Goal: Information Seeking & Learning: Check status

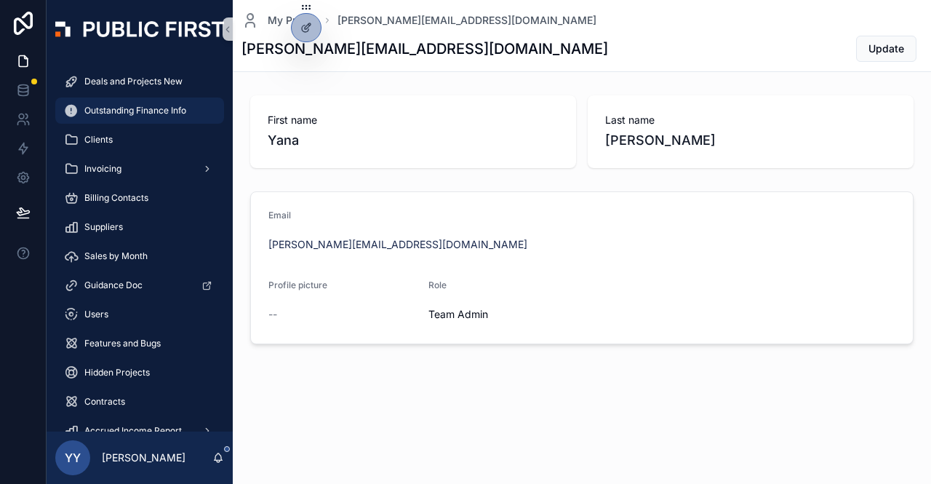
click at [139, 110] on span "Outstanding Finance Info" at bounding box center [135, 111] width 102 height 12
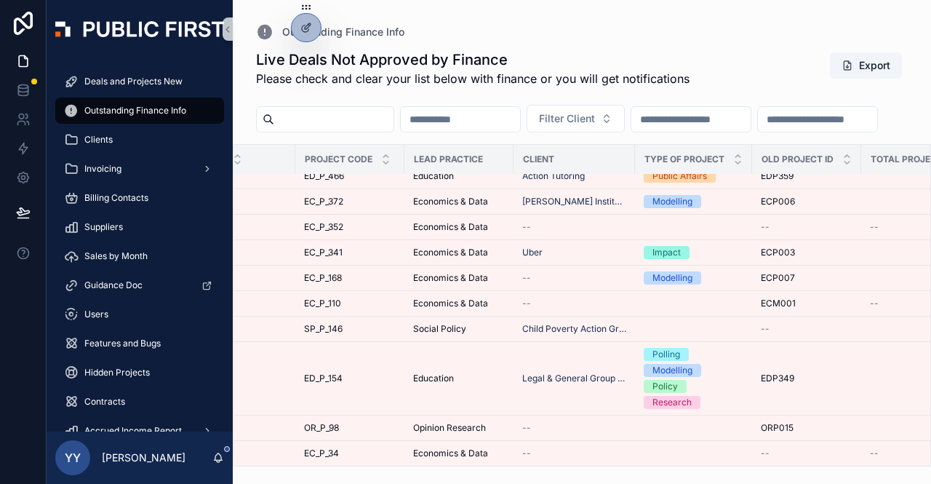
scroll to position [641, 0]
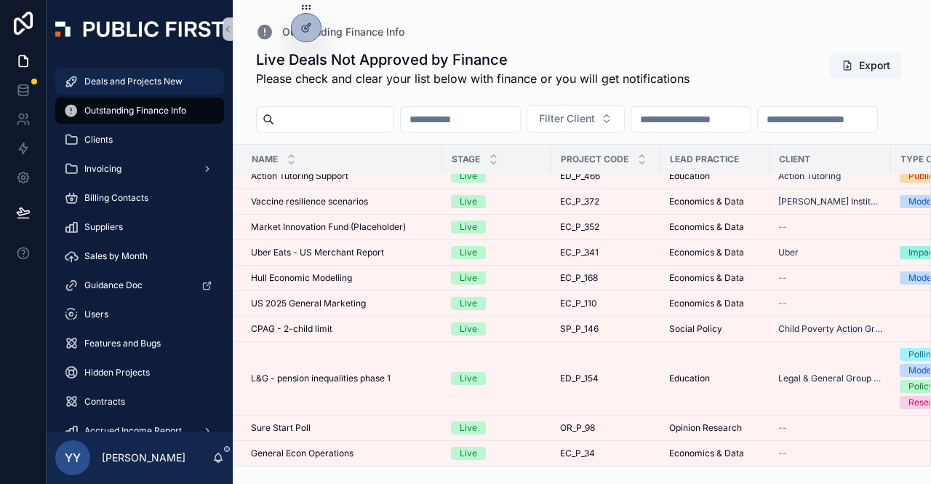
click at [157, 92] on div "Deals and Projects New" at bounding box center [139, 81] width 151 height 23
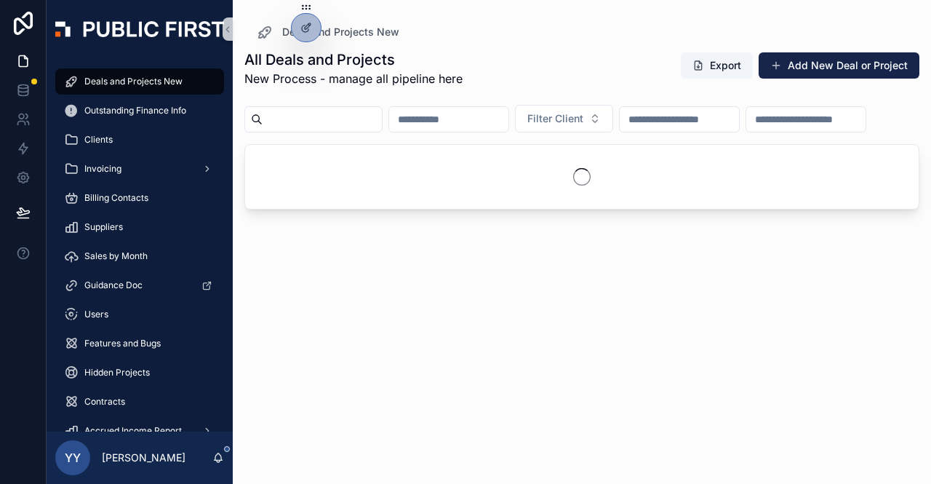
click at [283, 119] on input "scrollable content" at bounding box center [322, 119] width 119 height 20
type input "******"
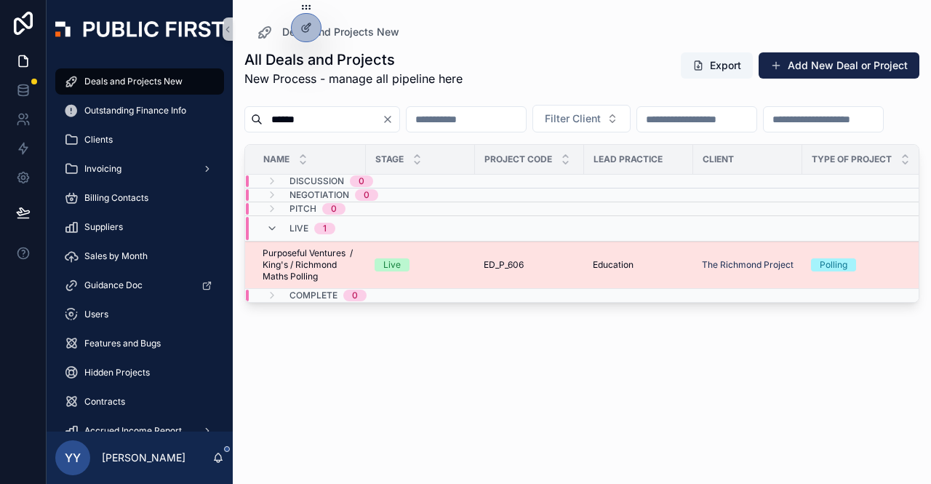
click at [455, 271] on div "Live" at bounding box center [421, 264] width 92 height 13
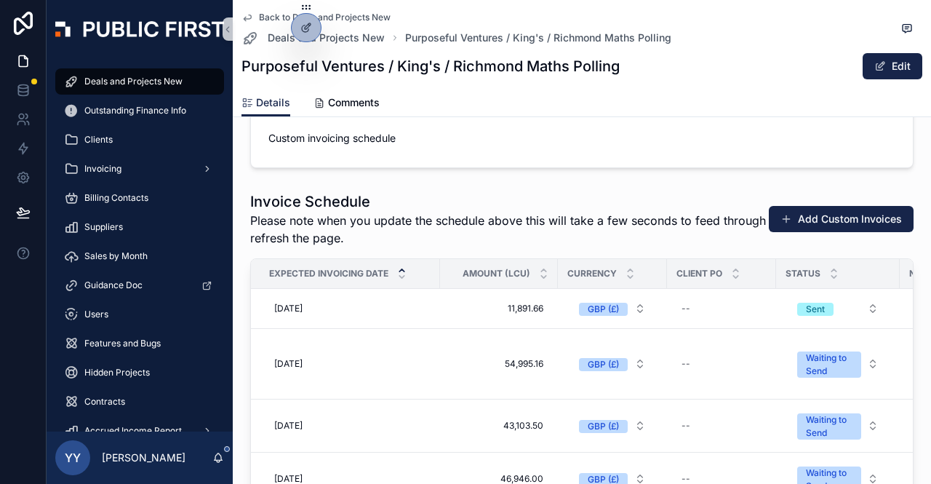
scroll to position [2007, 0]
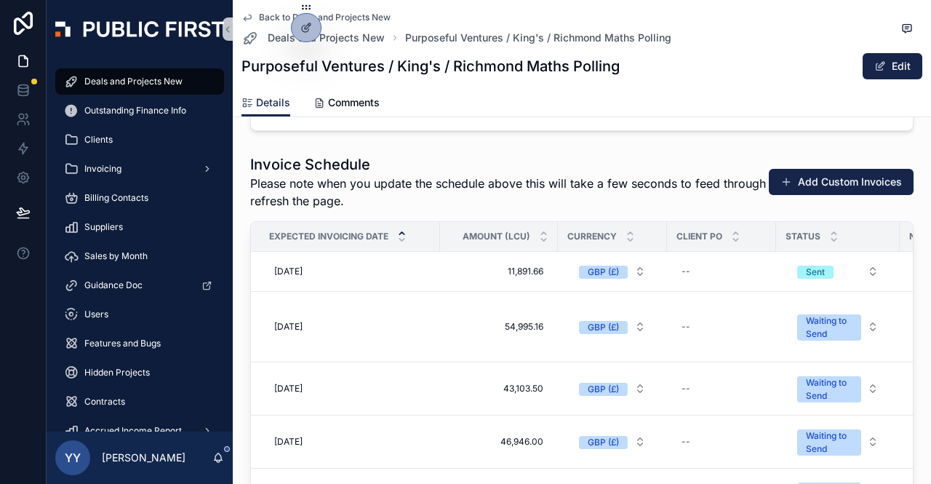
click at [117, 76] on span "Deals and Projects New" at bounding box center [133, 82] width 98 height 12
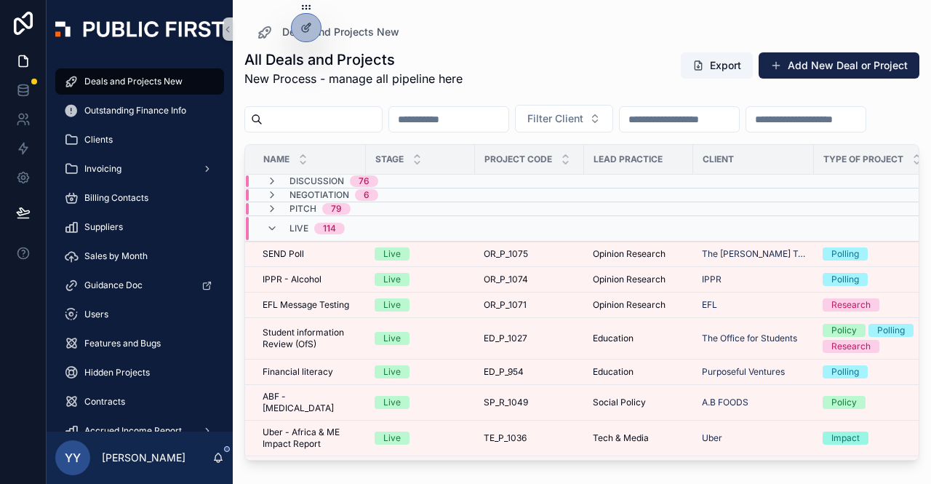
click at [325, 127] on input "scrollable content" at bounding box center [322, 119] width 119 height 20
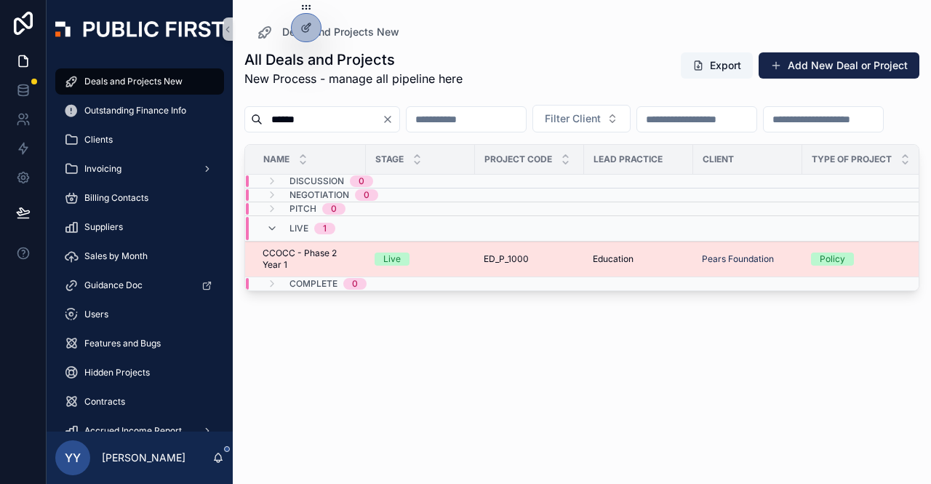
type input "******"
click at [460, 265] on div "Live" at bounding box center [421, 258] width 92 height 13
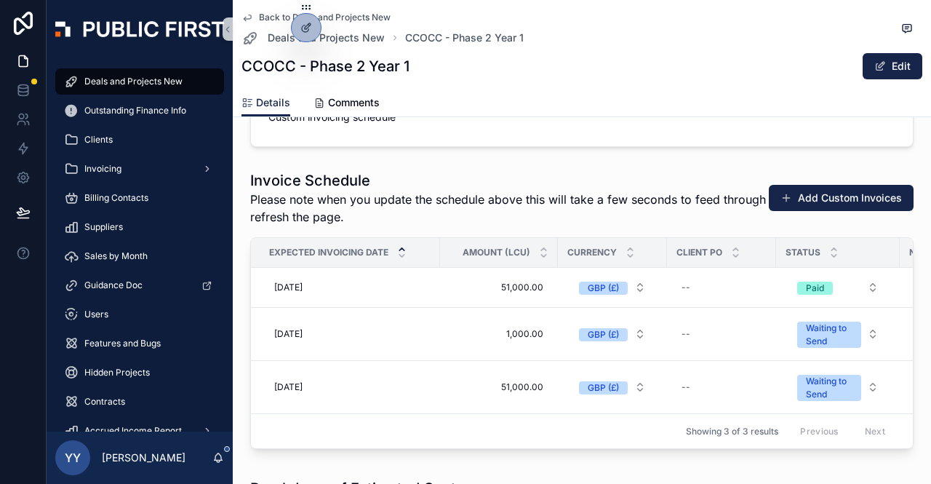
scroll to position [1978, 0]
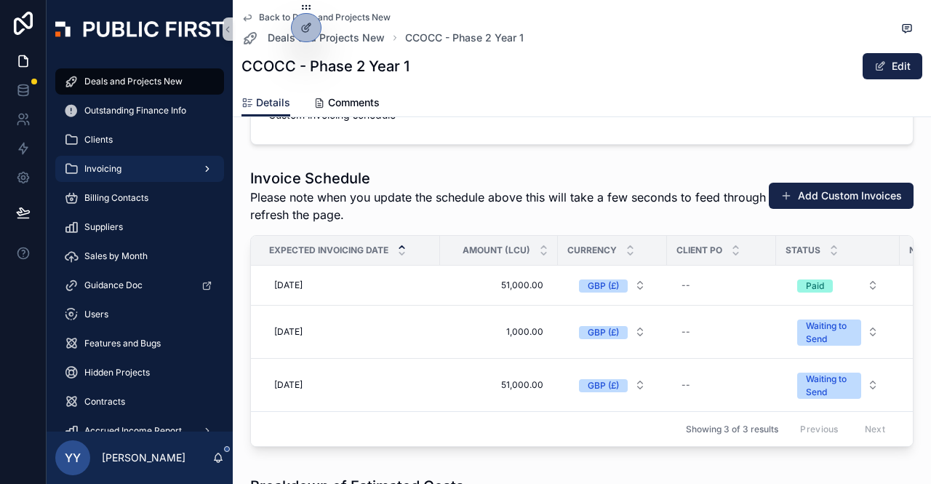
click at [116, 178] on div "Invoicing" at bounding box center [139, 168] width 151 height 23
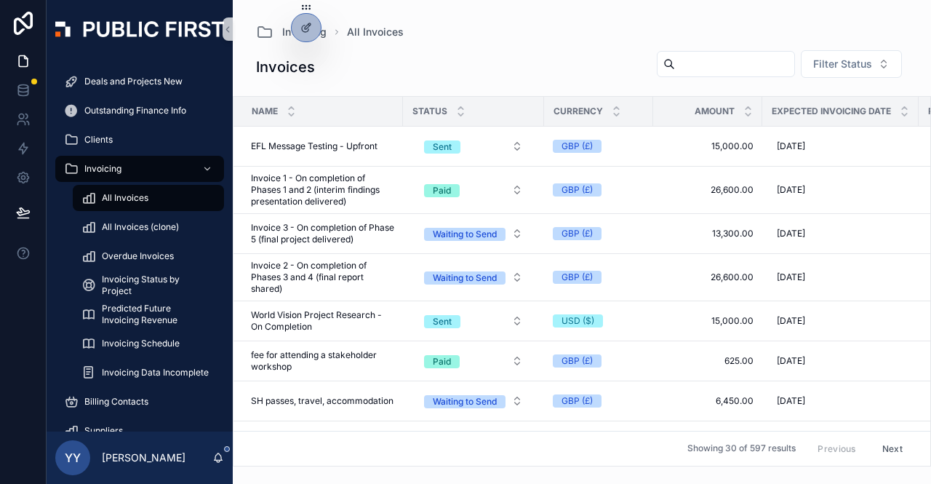
click at [118, 203] on span "All Invoices" at bounding box center [125, 198] width 47 height 12
click at [678, 63] on input "scrollable content" at bounding box center [734, 64] width 119 height 20
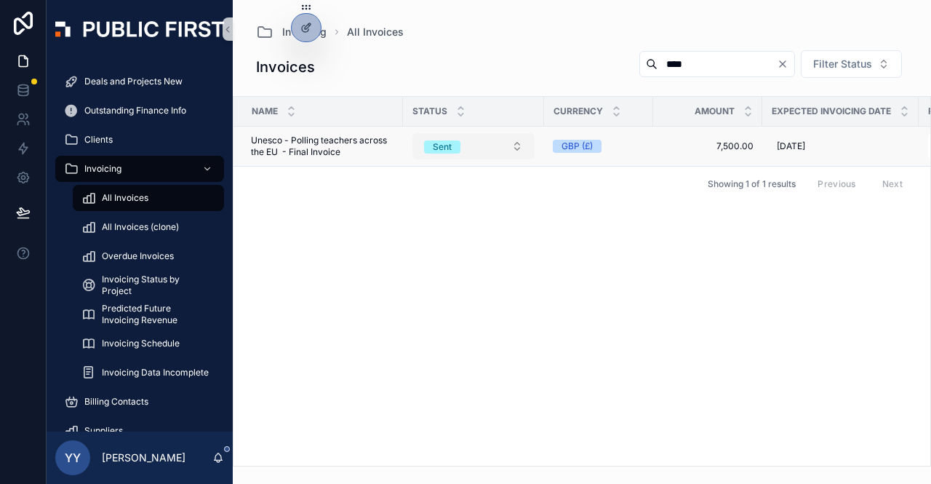
type input "****"
click at [437, 145] on div "Sent" at bounding box center [442, 146] width 19 height 13
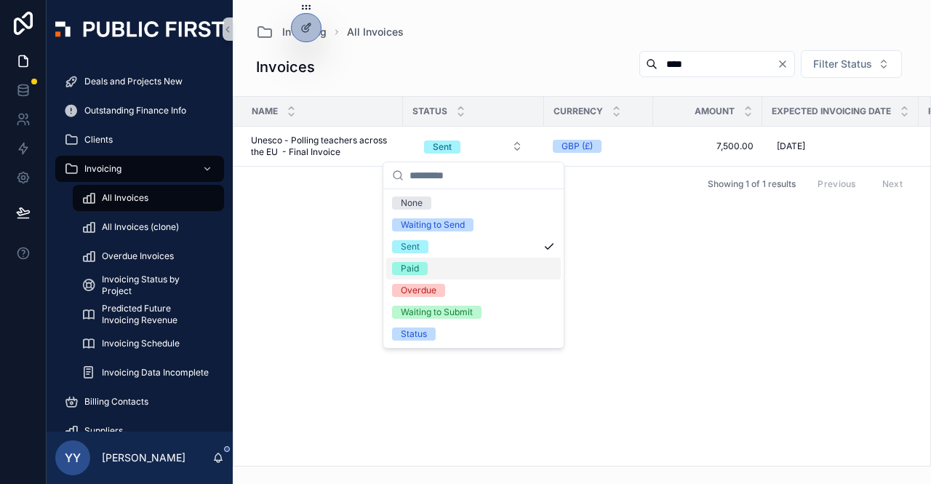
click at [410, 265] on div "Paid" at bounding box center [410, 268] width 18 height 13
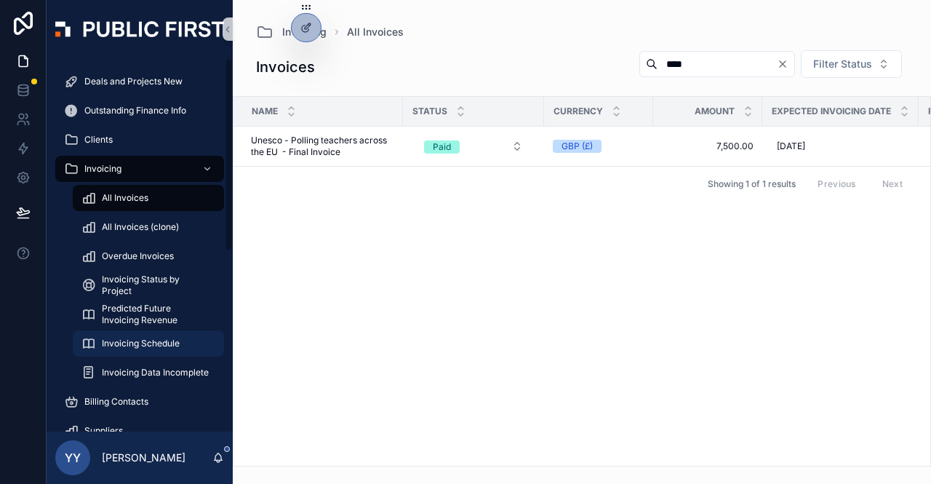
click at [147, 350] on div "Invoicing Schedule" at bounding box center [148, 343] width 134 height 23
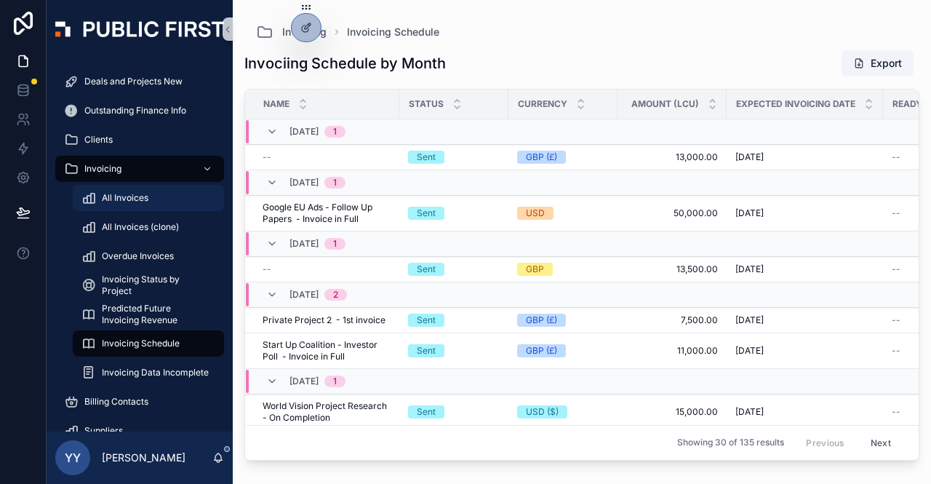
click at [121, 193] on span "All Invoices" at bounding box center [125, 198] width 47 height 12
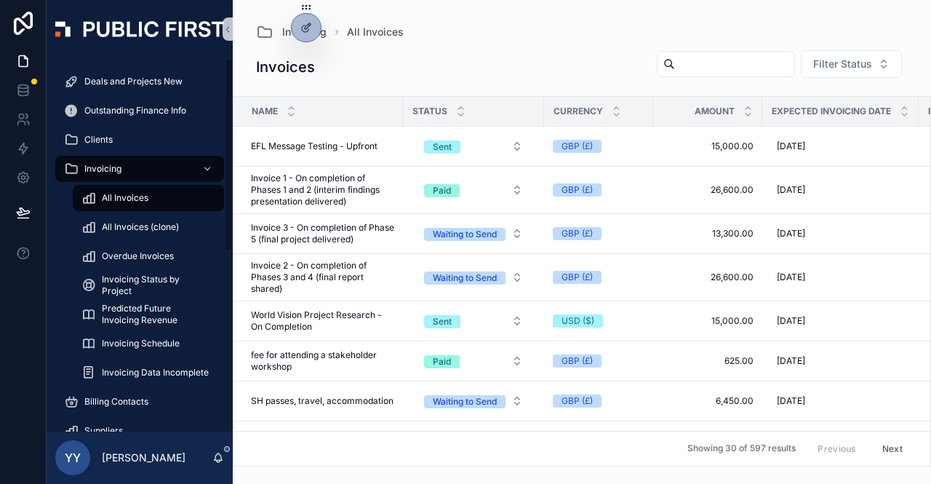
drag, startPoint x: 228, startPoint y: 223, endPoint x: 231, endPoint y: 63, distance: 160.0
click at [231, 63] on div "Deals and Projects New Outstanding Finance Info Clients Invoicing All Invoices …" at bounding box center [140, 244] width 186 height 373
click at [112, 81] on span "Deals and Projects New" at bounding box center [133, 82] width 98 height 12
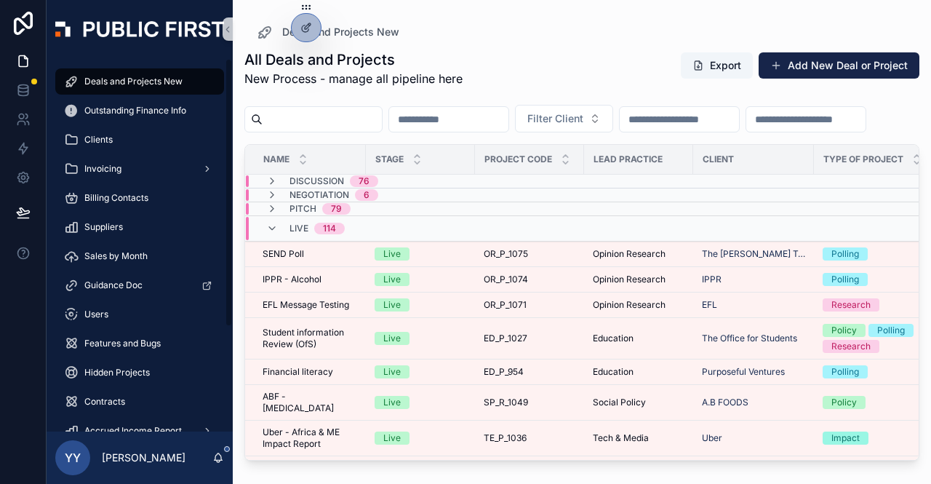
click at [140, 81] on span "Deals and Projects New" at bounding box center [133, 82] width 98 height 12
drag, startPoint x: 281, startPoint y: 135, endPoint x: 295, endPoint y: 111, distance: 27.7
click at [295, 111] on div "Filter Client" at bounding box center [581, 121] width 675 height 45
click at [295, 111] on input "scrollable content" at bounding box center [322, 119] width 119 height 20
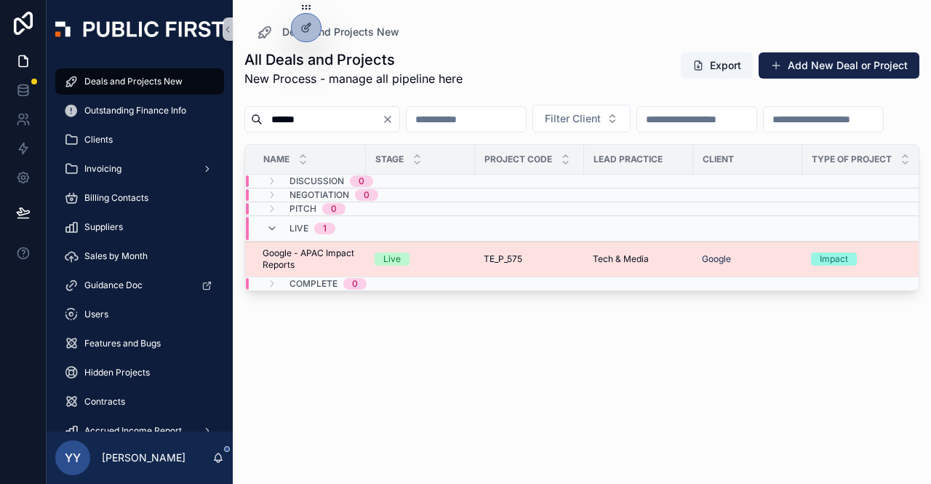
type input "******"
click at [681, 265] on div "Tech & Media" at bounding box center [639, 259] width 92 height 12
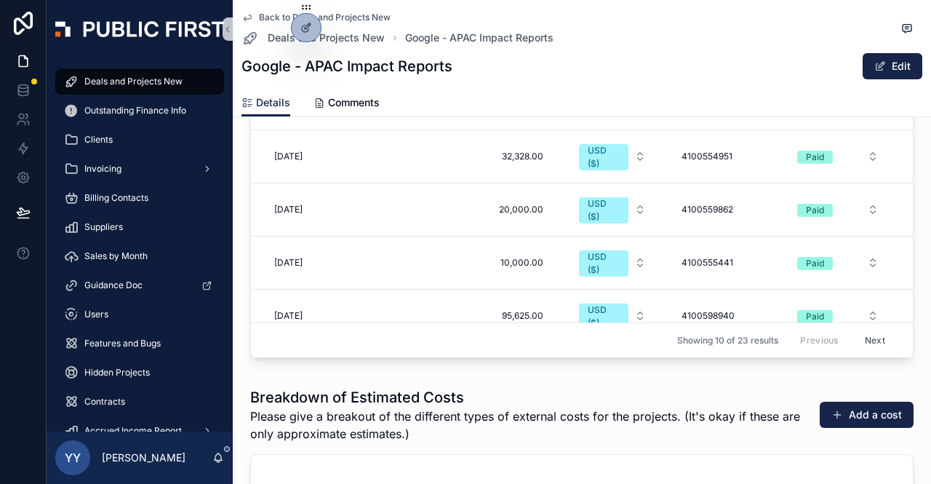
scroll to position [2298, 0]
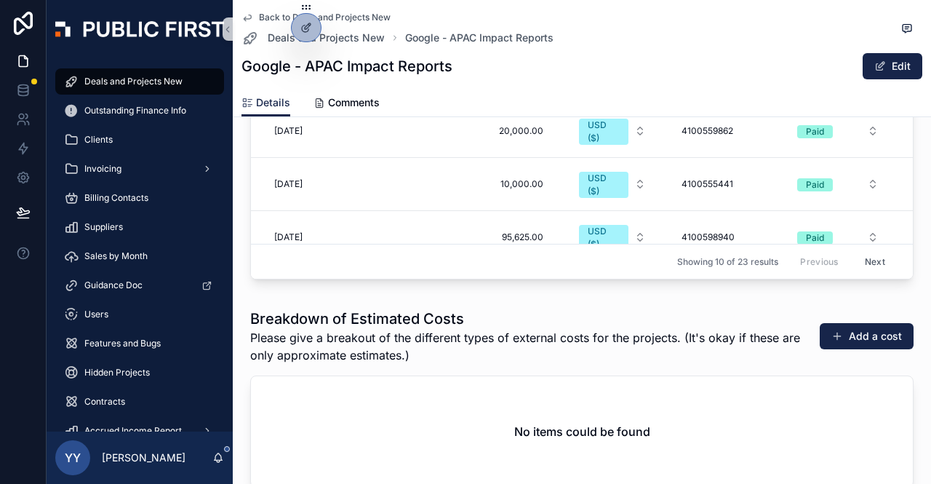
click at [855, 250] on button "Next" at bounding box center [875, 261] width 41 height 23
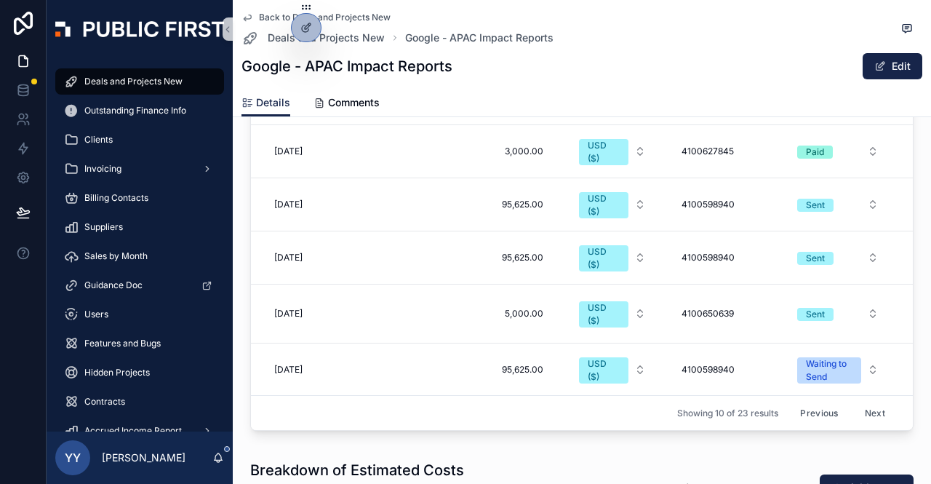
scroll to position [241, 0]
click at [858, 401] on button "Next" at bounding box center [875, 412] width 41 height 23
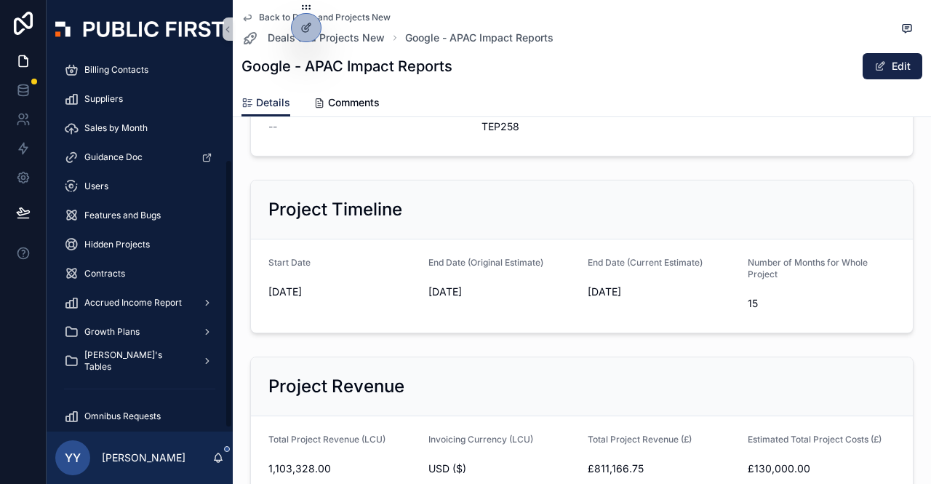
scroll to position [144, 0]
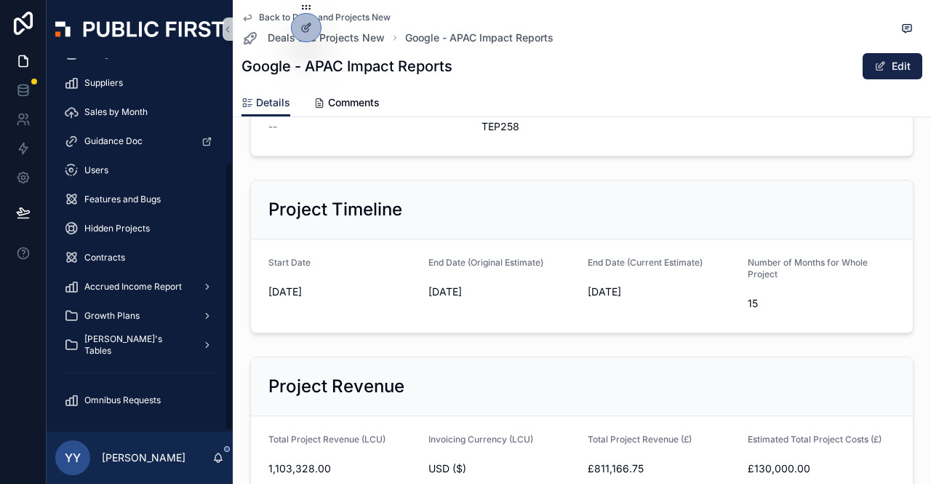
drag, startPoint x: 227, startPoint y: 199, endPoint x: 227, endPoint y: 331, distance: 131.6
click at [227, 331] on div "Deals and Projects New Outstanding Finance Info Clients Invoicing Billing Conta…" at bounding box center [140, 244] width 186 height 373
click at [144, 335] on div "[PERSON_NAME]'s Tables" at bounding box center [139, 344] width 151 height 23
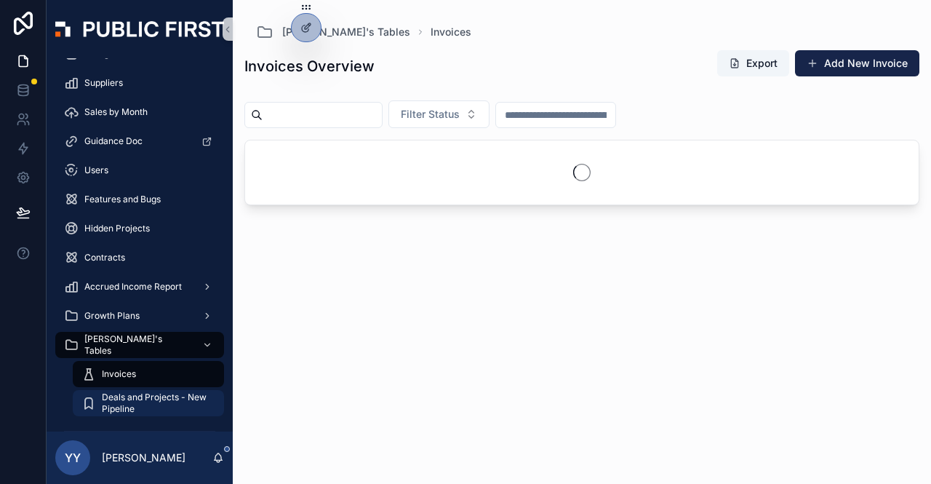
click at [133, 397] on span "Deals and Projects - New Pipeline" at bounding box center [156, 402] width 108 height 23
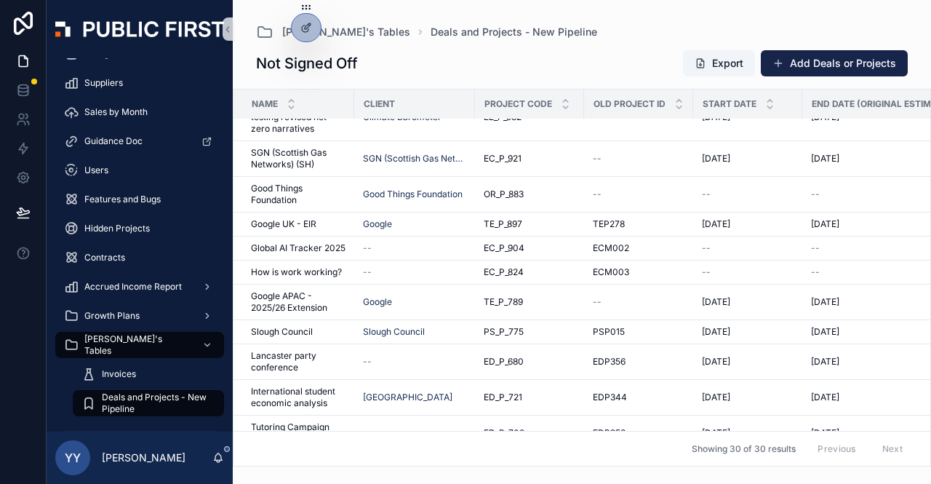
scroll to position [279, 0]
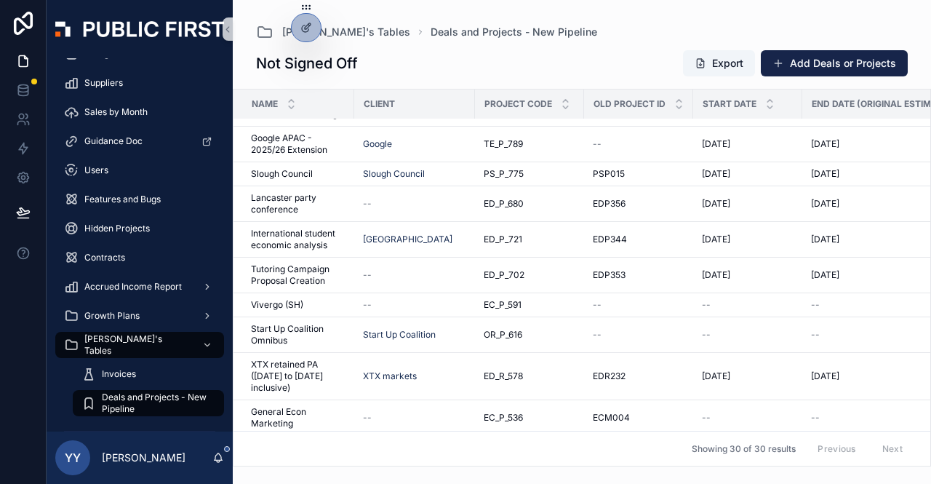
drag, startPoint x: 930, startPoint y: 205, endPoint x: 926, endPoint y: 226, distance: 21.5
click at [926, 226] on div "Name Client Project Code Old Project ID Start Date End Date (Original Estimate)…" at bounding box center [582, 277] width 698 height 377
